Goal: Information Seeking & Learning: Learn about a topic

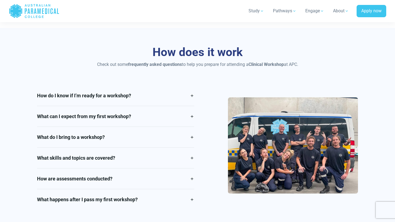
scroll to position [754, 0]
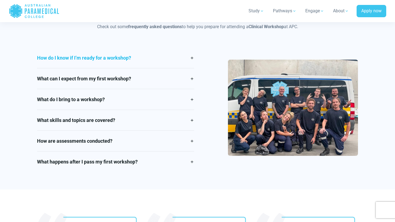
click at [122, 58] on link "How do I know if I’m ready for a workshop?" at bounding box center [115, 58] width 157 height 21
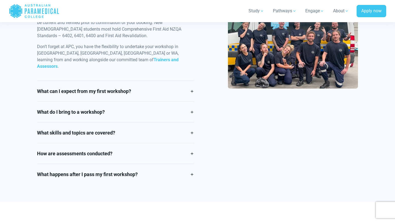
scroll to position [902, 0]
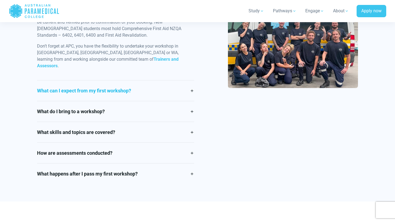
click at [109, 81] on link "What can I expect from my first workshop?" at bounding box center [115, 91] width 157 height 21
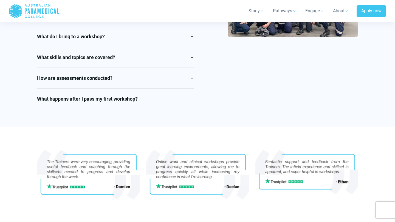
scroll to position [934, 0]
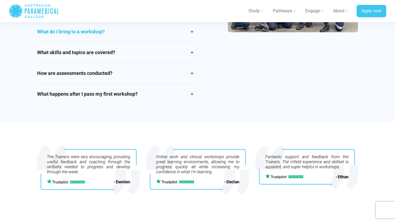
click at [128, 37] on link "What do I bring to a workshop?" at bounding box center [115, 31] width 157 height 21
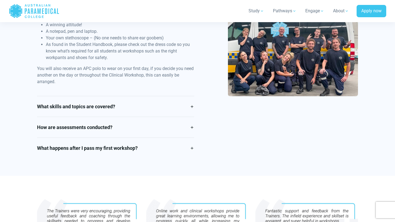
scroll to position [862, 0]
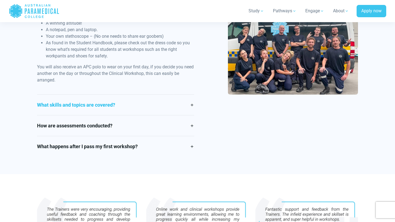
click at [96, 99] on link "What skills and topics are covered?" at bounding box center [115, 105] width 157 height 21
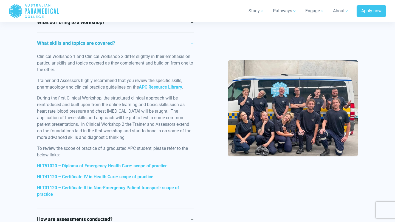
scroll to position [831, 0]
click at [154, 87] on link "APC Resource Library" at bounding box center [160, 87] width 43 height 5
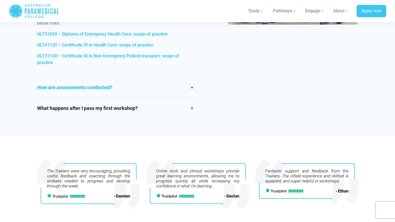
scroll to position [969, 0]
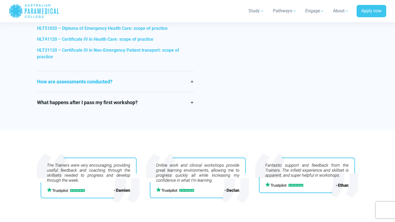
click at [134, 83] on link "How are assessments conducted?" at bounding box center [115, 82] width 157 height 21
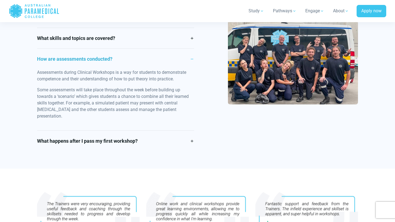
scroll to position [835, 0]
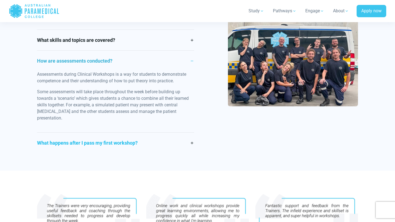
click at [96, 133] on link "What happens after I pass my first workshop?" at bounding box center [115, 143] width 157 height 21
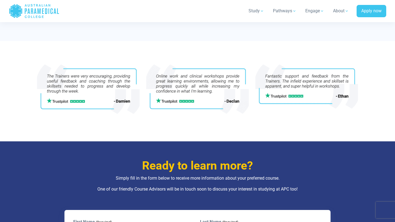
scroll to position [984, 0]
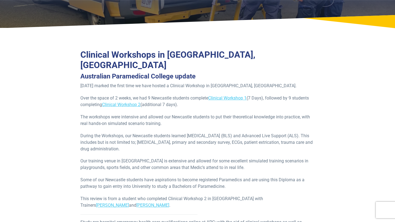
scroll to position [85, 0]
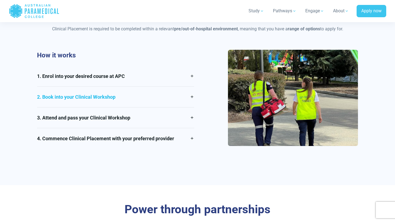
scroll to position [385, 0]
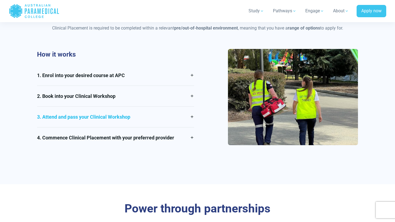
click at [69, 113] on link "3. Attend and pass your Clinical Workshop" at bounding box center [115, 117] width 157 height 21
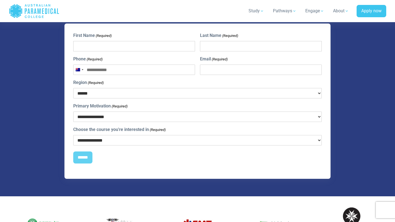
scroll to position [1316, 0]
